Goal: Information Seeking & Learning: Learn about a topic

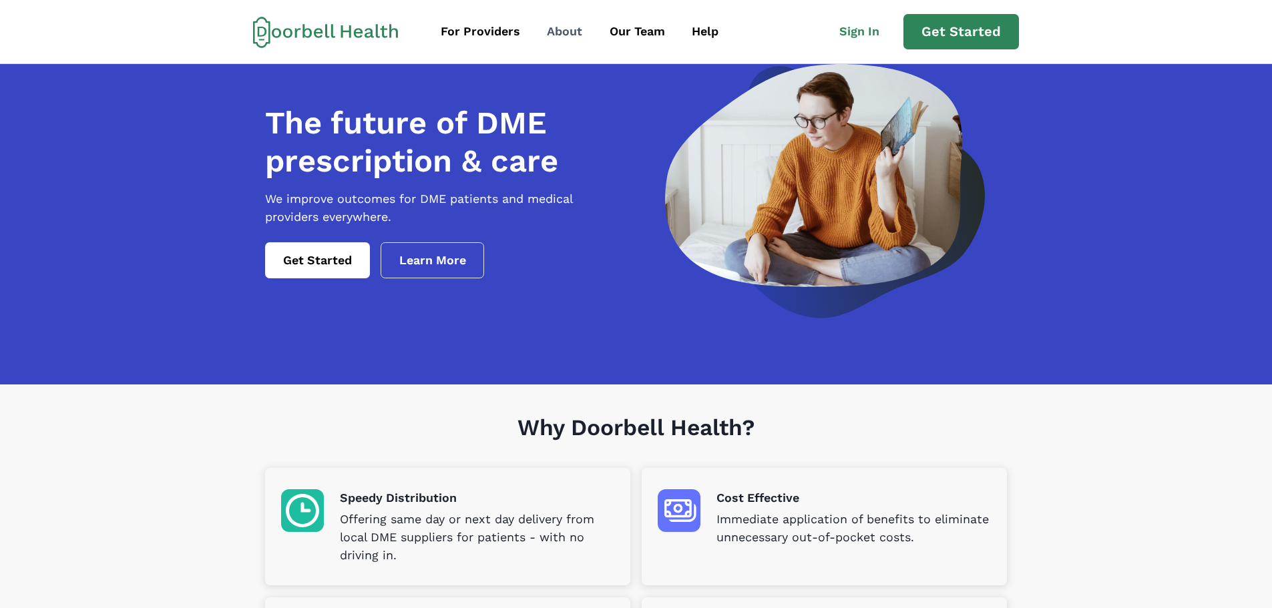
click at [570, 31] on div "About" at bounding box center [564, 32] width 35 height 18
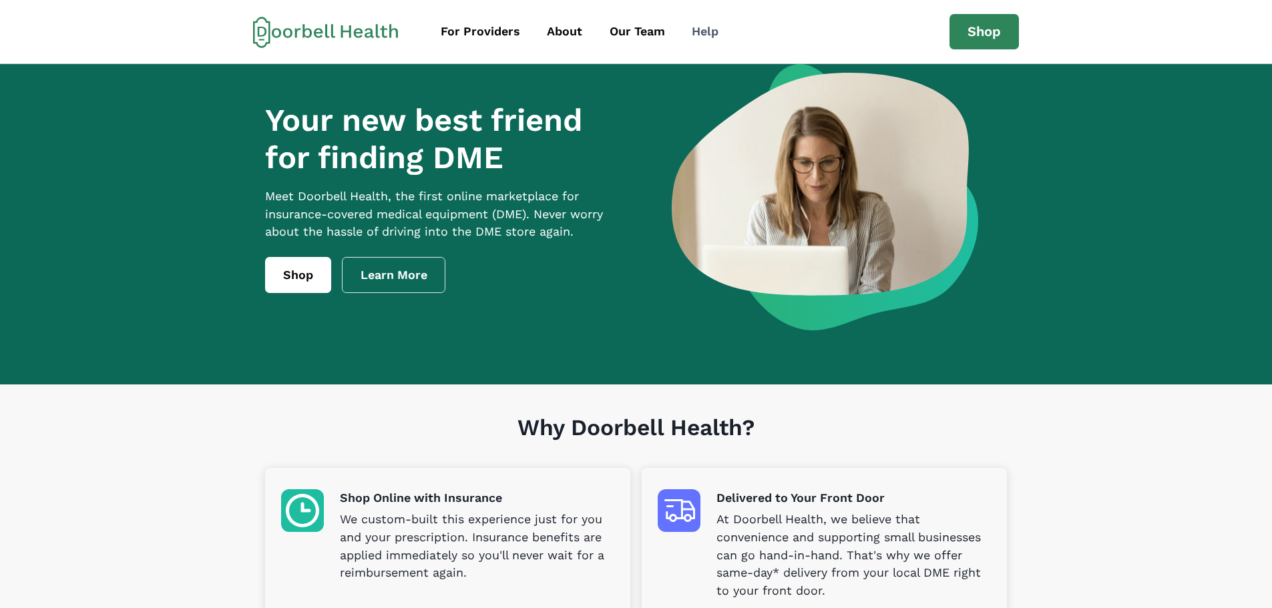
click at [696, 35] on div "Help" at bounding box center [705, 32] width 27 height 18
click at [309, 28] on icon at bounding box center [306, 31] width 9 height 14
click at [453, 27] on div "For Providers" at bounding box center [480, 32] width 79 height 18
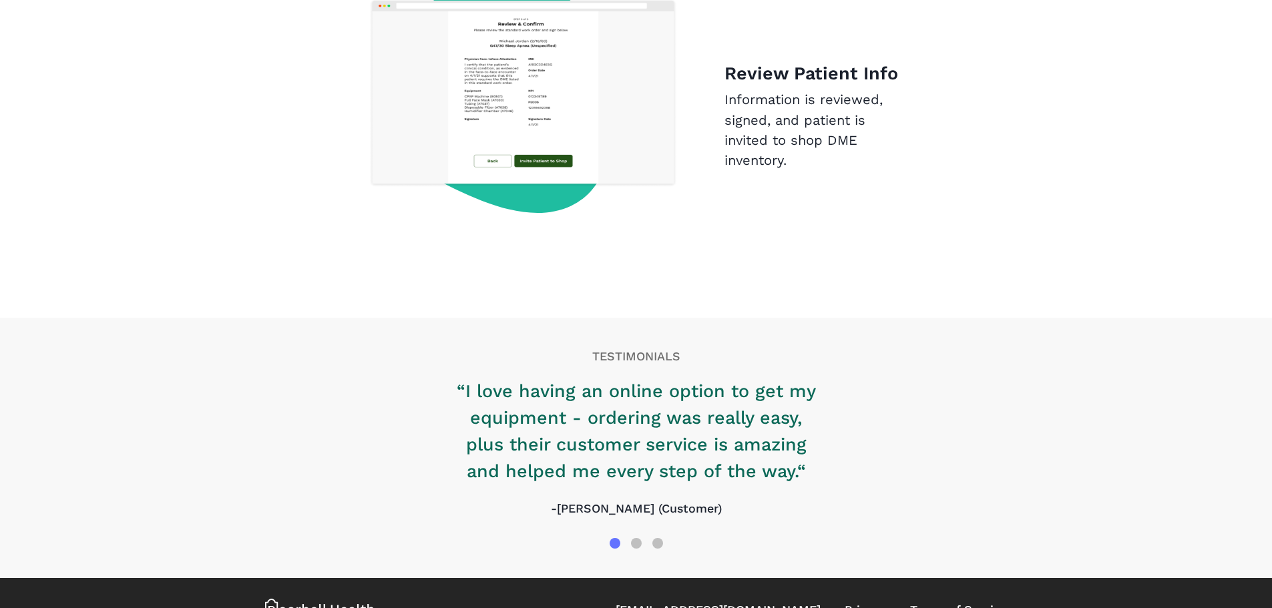
scroll to position [2124, 0]
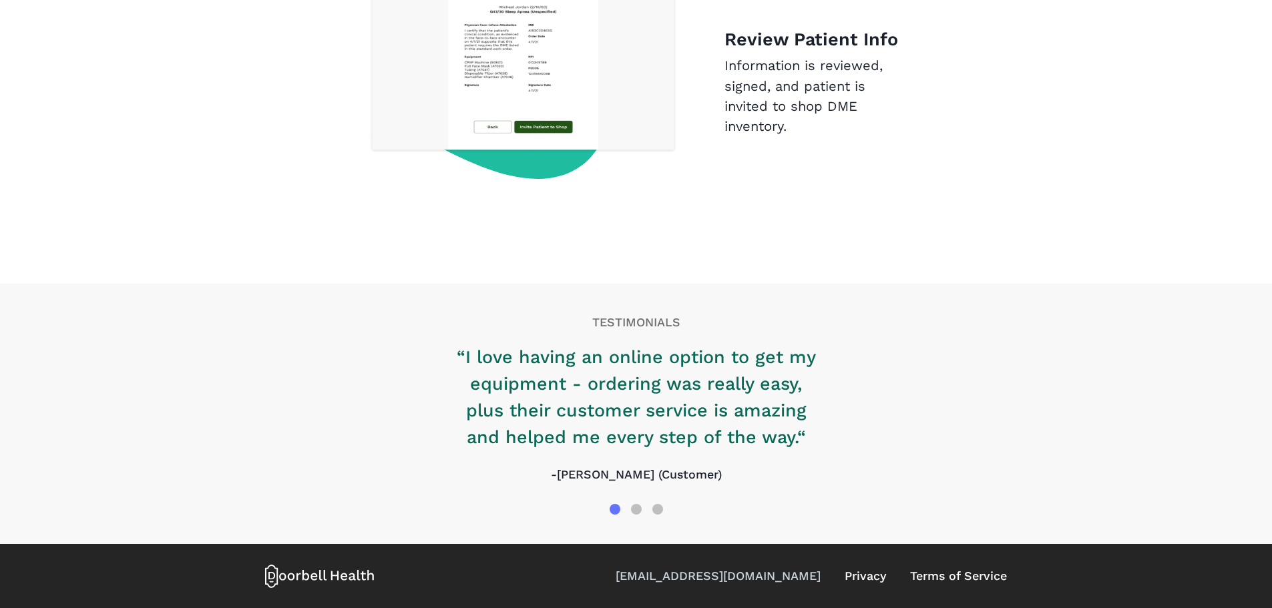
click at [739, 569] on link "[EMAIL_ADDRESS][DOMAIN_NAME]" at bounding box center [718, 577] width 205 height 18
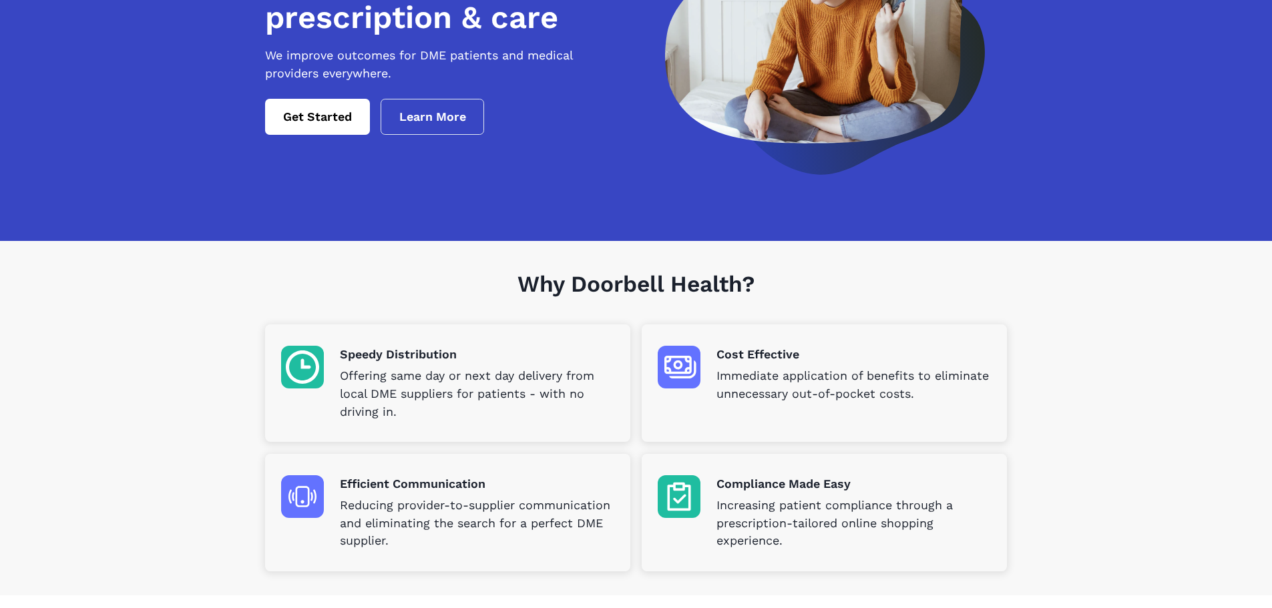
scroll to position [0, 0]
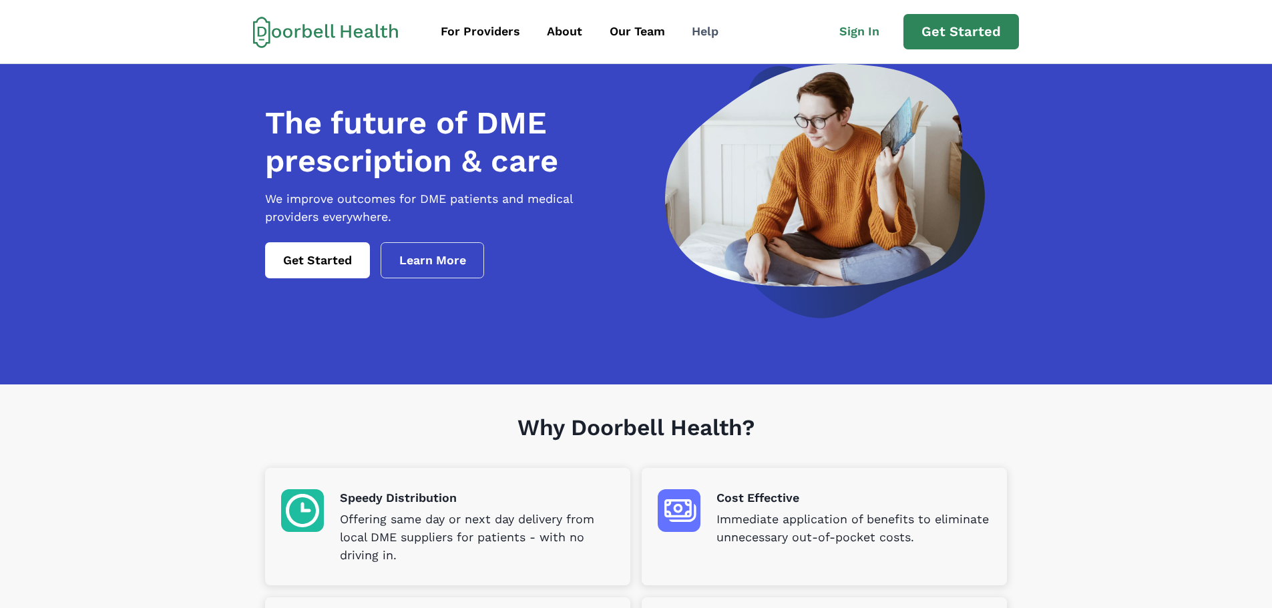
click at [698, 30] on div "Help" at bounding box center [705, 32] width 27 height 18
click at [321, 278] on link "Get Started" at bounding box center [317, 260] width 105 height 36
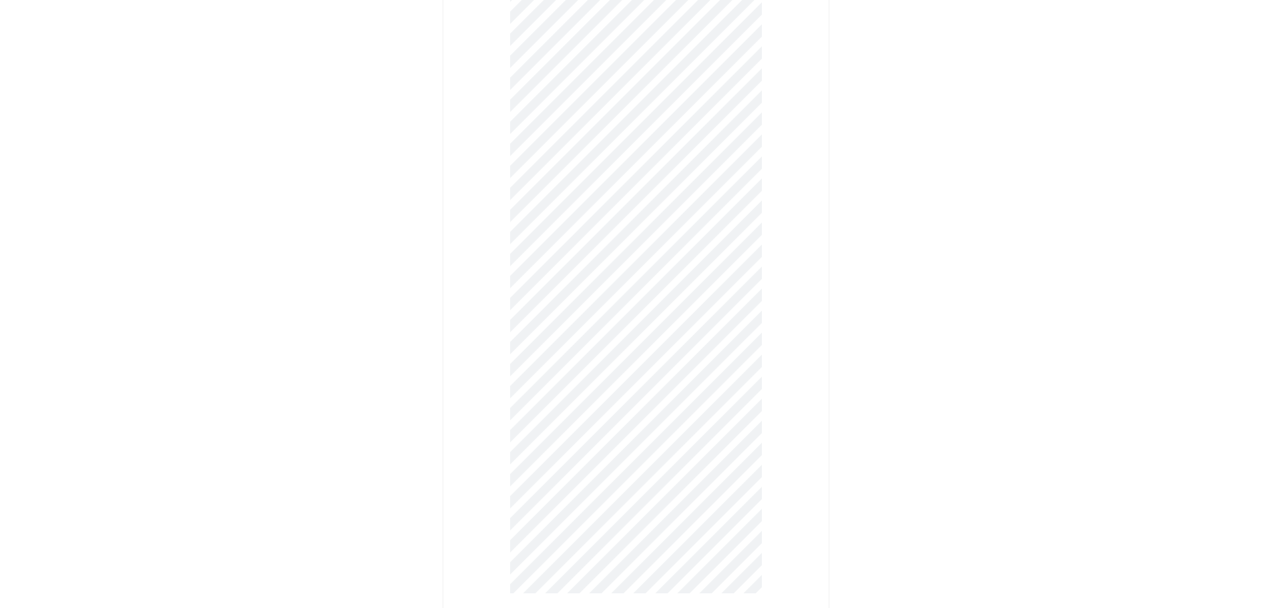
scroll to position [859, 0]
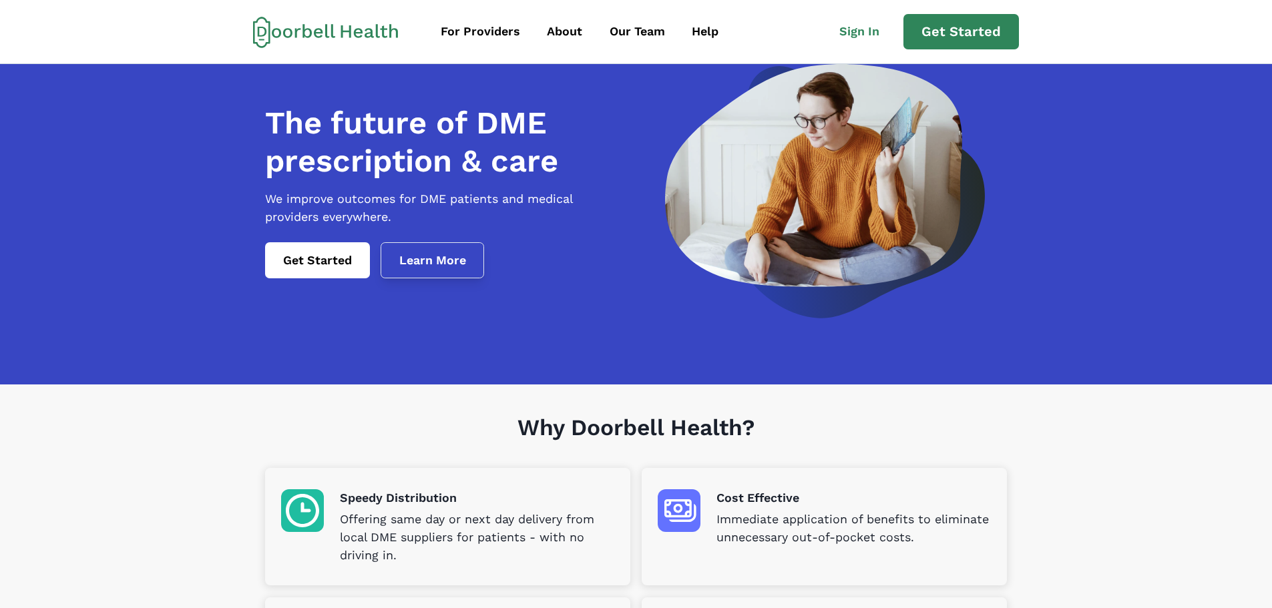
click at [422, 262] on link "Learn More" at bounding box center [433, 260] width 104 height 36
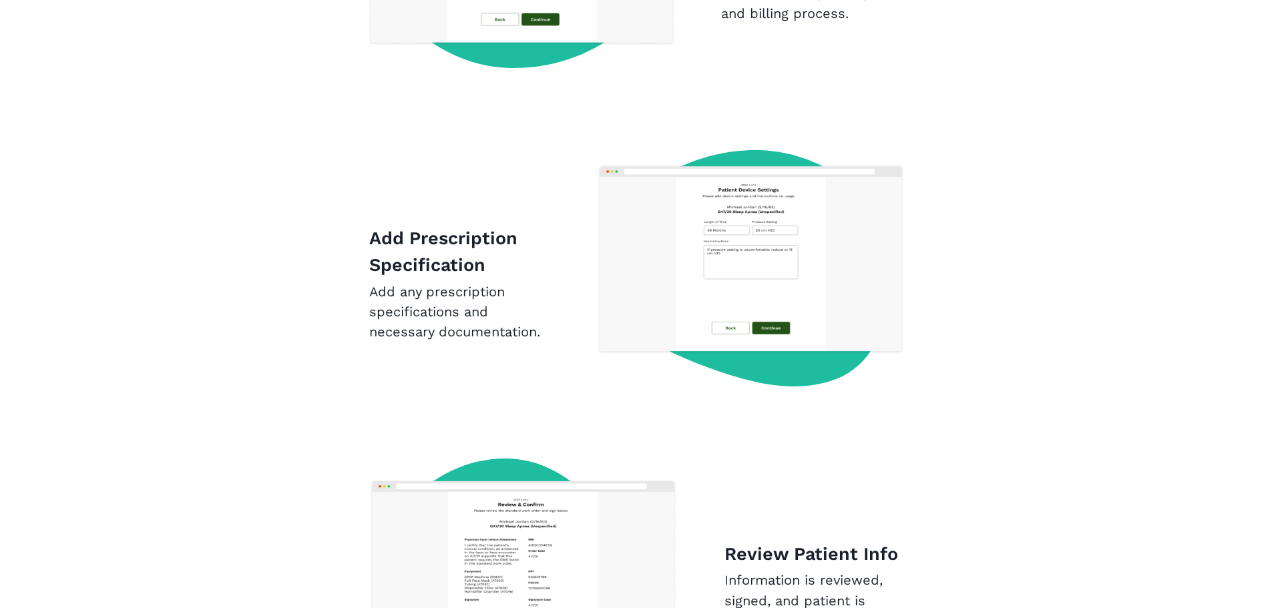
scroll to position [2124, 0]
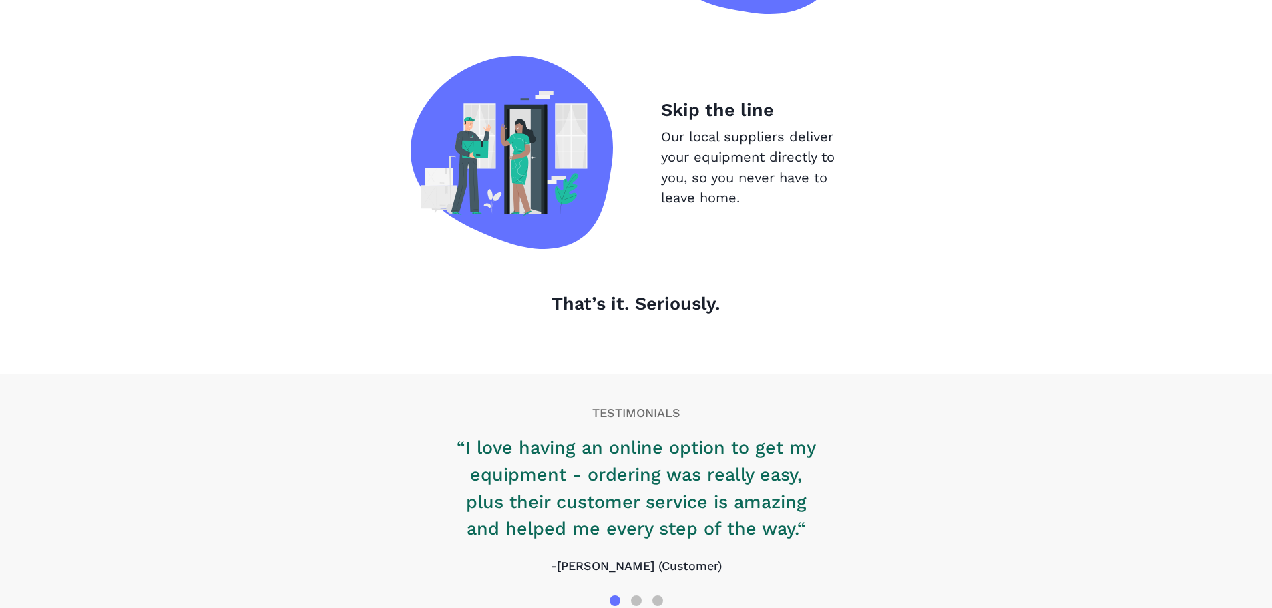
scroll to position [1444, 0]
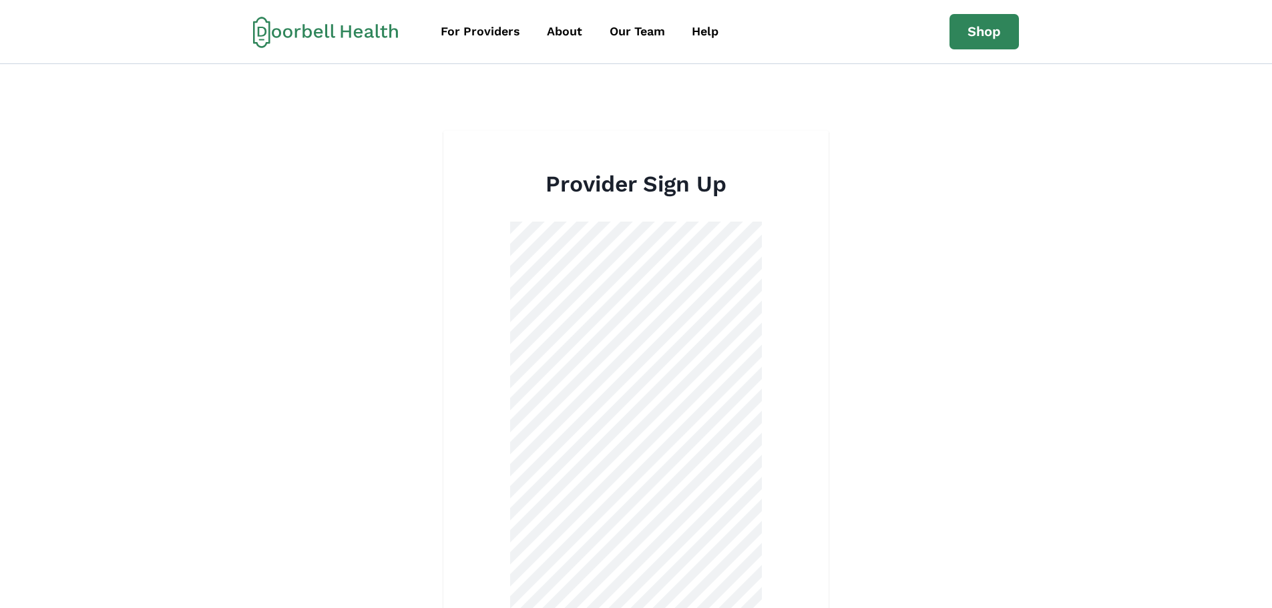
click at [713, 47] on div "For Providers About Our Team Help Shop support@doorbellhealth.com Privacy Terms…" at bounding box center [636, 32] width 766 height 36
click at [708, 33] on div "Help" at bounding box center [705, 32] width 27 height 18
